Goal: Task Accomplishment & Management: Manage account settings

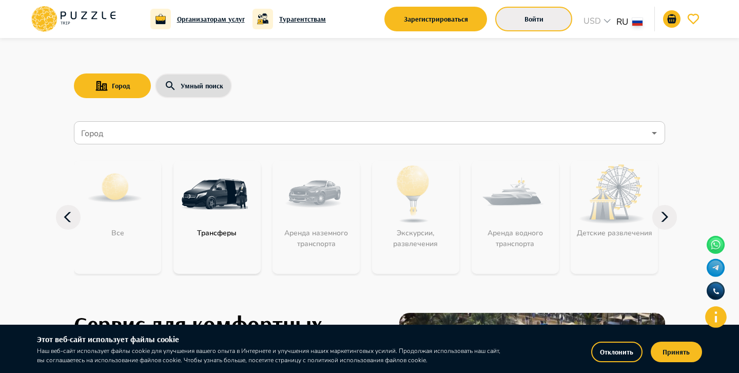
click at [529, 24] on button "Войти" at bounding box center [533, 19] width 77 height 25
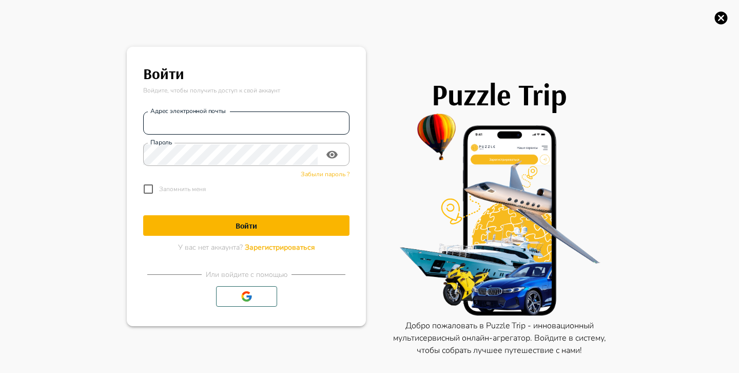
click at [281, 122] on input "Адрес электронной почты" at bounding box center [246, 123] width 206 height 21
click at [263, 128] on input "Адрес электронной почты" at bounding box center [246, 123] width 206 height 21
type input "**********"
click at [246, 226] on h1 "Войти" at bounding box center [246, 226] width 206 height 10
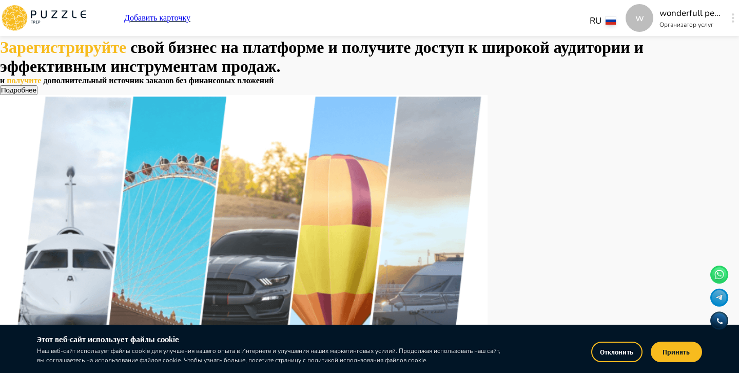
click at [729, 18] on button "button" at bounding box center [733, 18] width 8 height 14
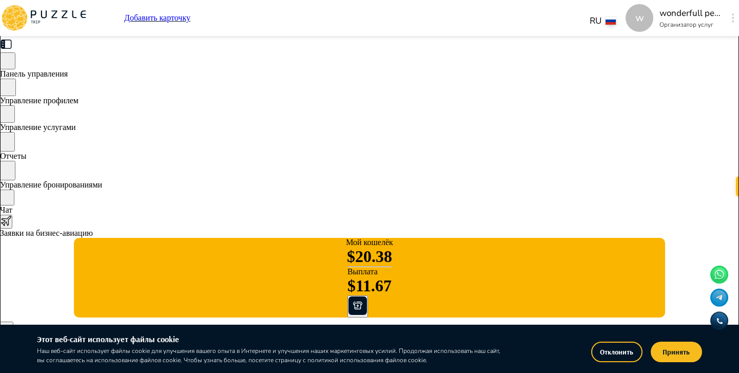
click at [612, 347] on button "Отклонить" at bounding box center [616, 351] width 51 height 21
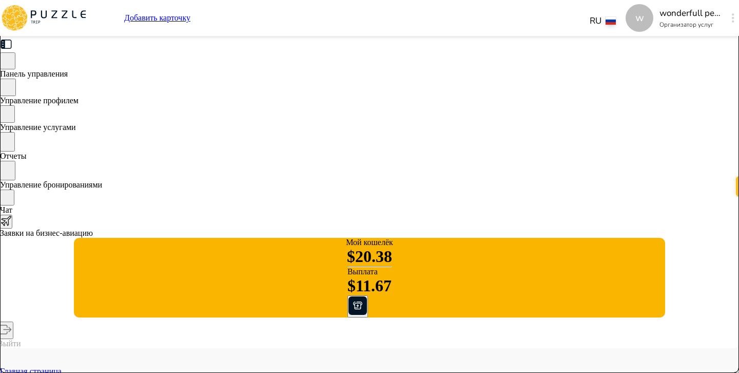
click at [102, 184] on span "Управление бронированиями" at bounding box center [51, 184] width 102 height 9
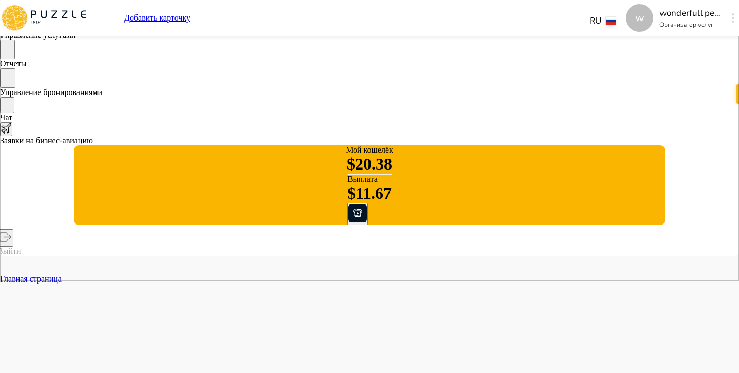
scroll to position [0, 733]
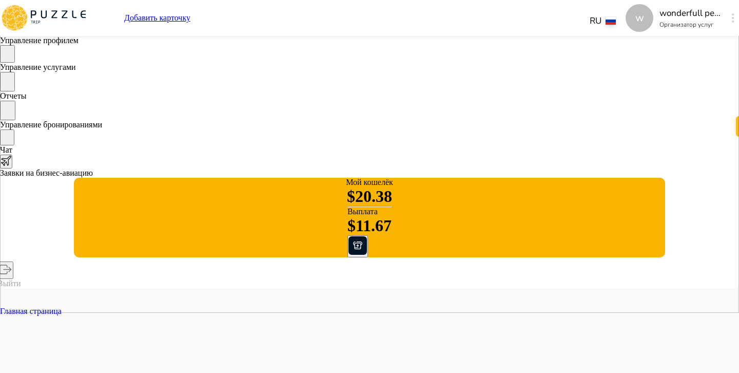
scroll to position [71, 0]
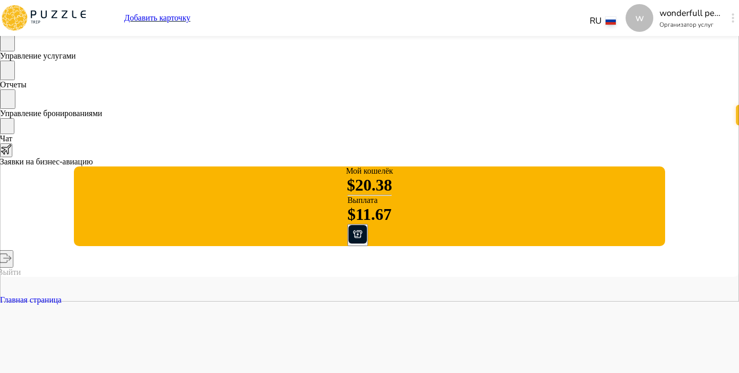
type input "**********"
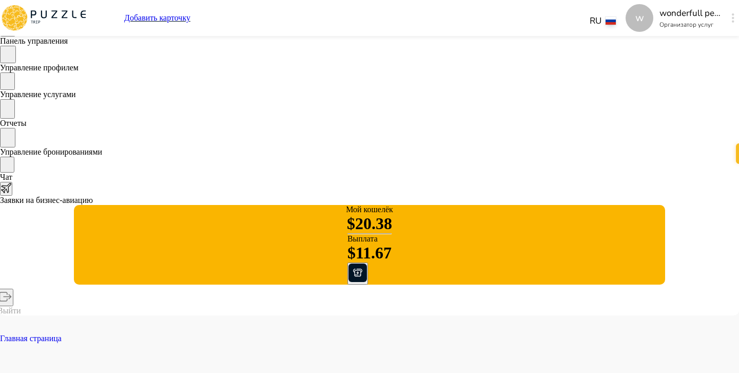
scroll to position [0, 0]
